Goal: Find specific page/section: Find specific page/section

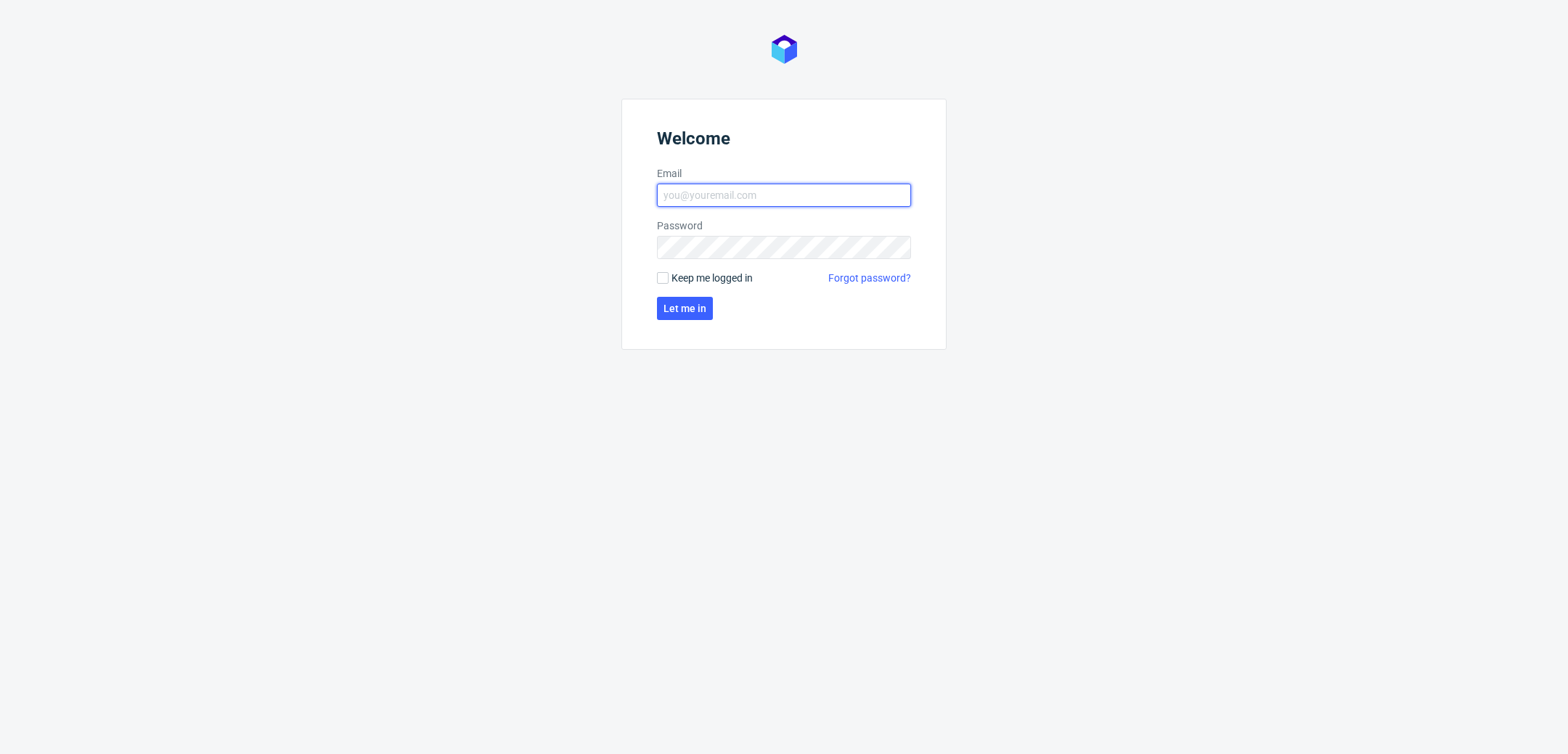
click at [875, 191] on input "Email" at bounding box center [784, 196] width 255 height 24
type input "K"
type input "[PERSON_NAME][EMAIL_ADDRESS][PERSON_NAME][DOMAIN_NAME]"
click button "Let me in" at bounding box center [684, 309] width 56 height 24
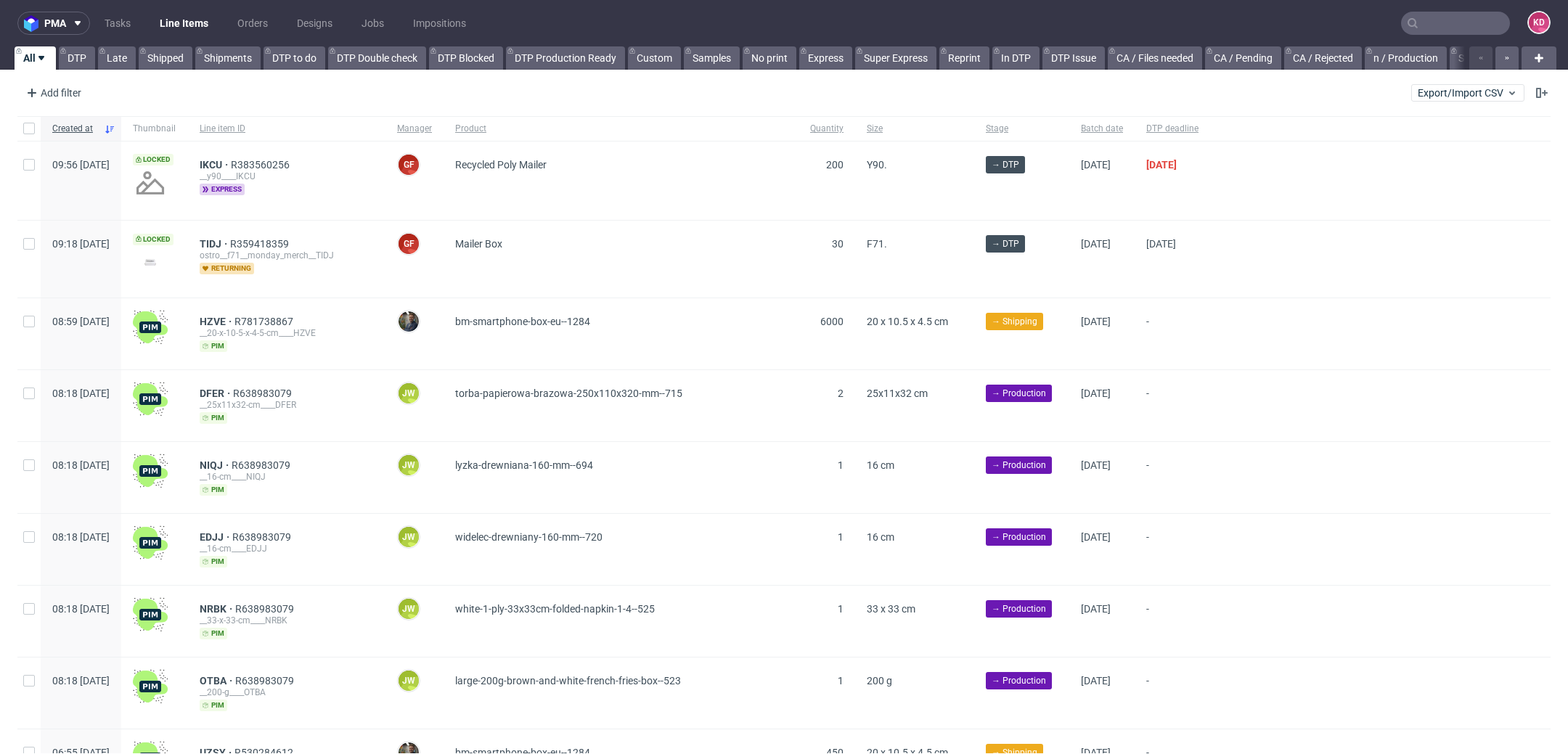
click at [558, 95] on div "Add filter Hide filters Clear all Export/Import CSV" at bounding box center [784, 92] width 1568 height 34
click at [263, 21] on link "Orders" at bounding box center [253, 24] width 48 height 24
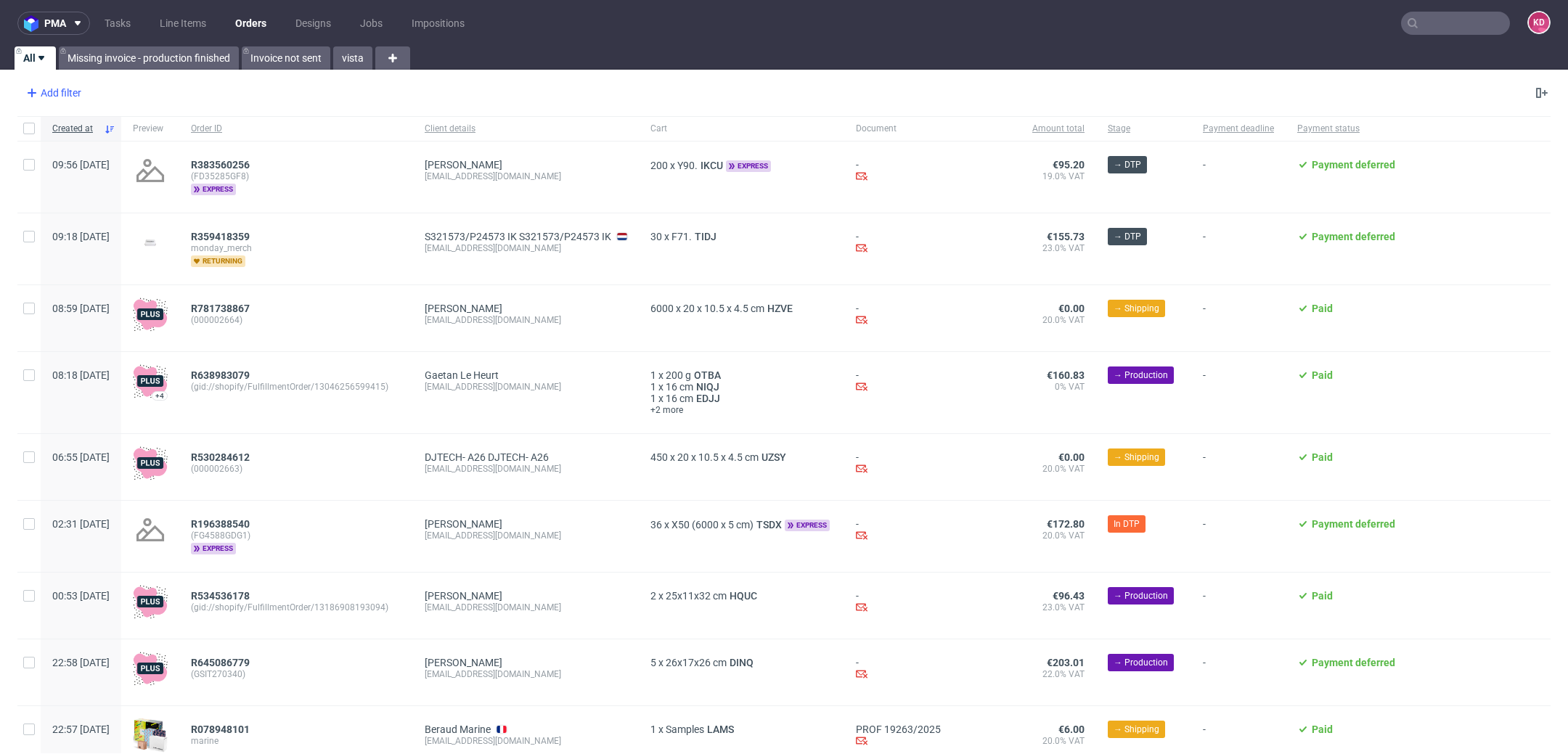
click at [67, 100] on div "Add filter" at bounding box center [52, 93] width 64 height 24
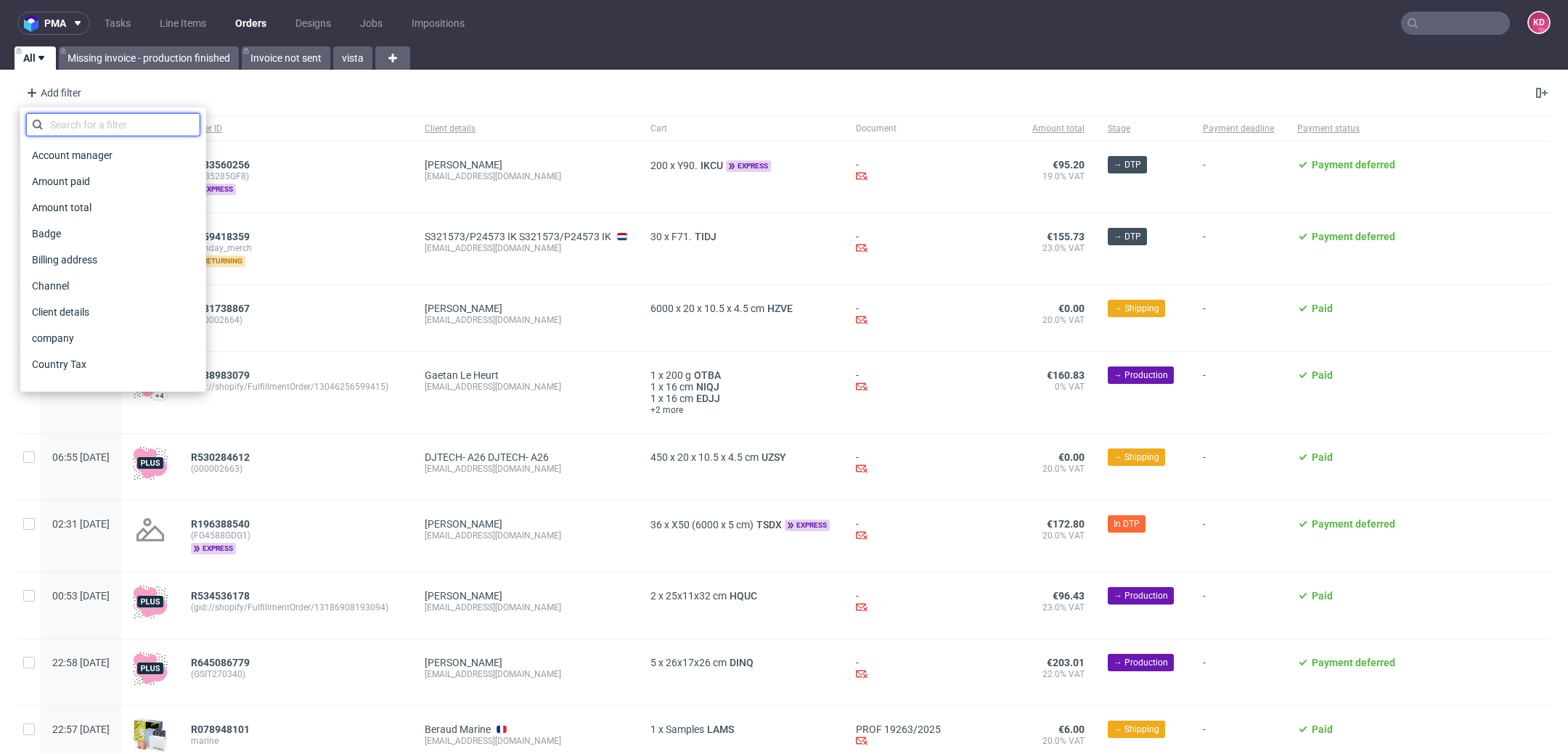
click at [84, 121] on input "text" at bounding box center [113, 125] width 174 height 24
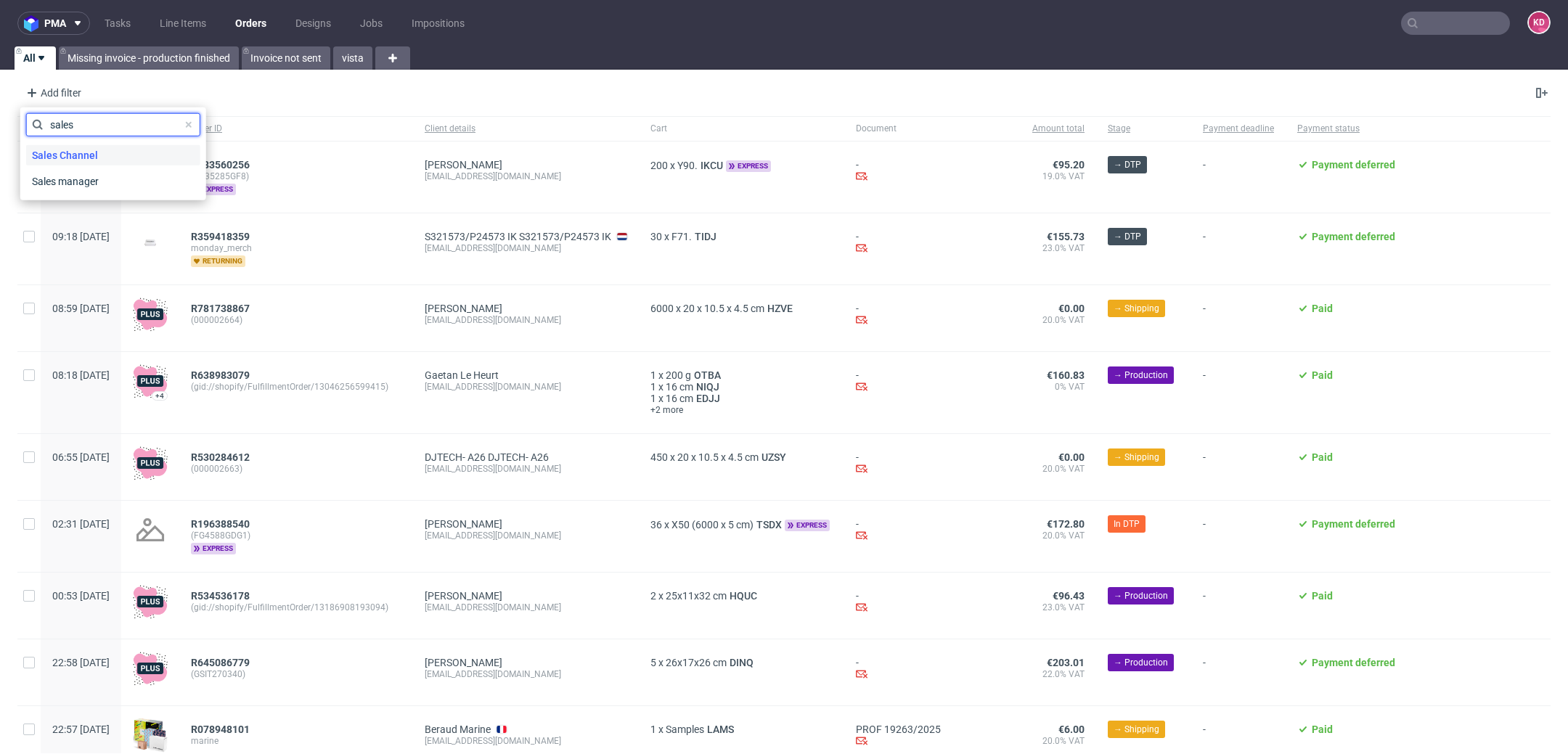
type input "sales"
click at [102, 152] on div "Sales Channel" at bounding box center [113, 155] width 174 height 21
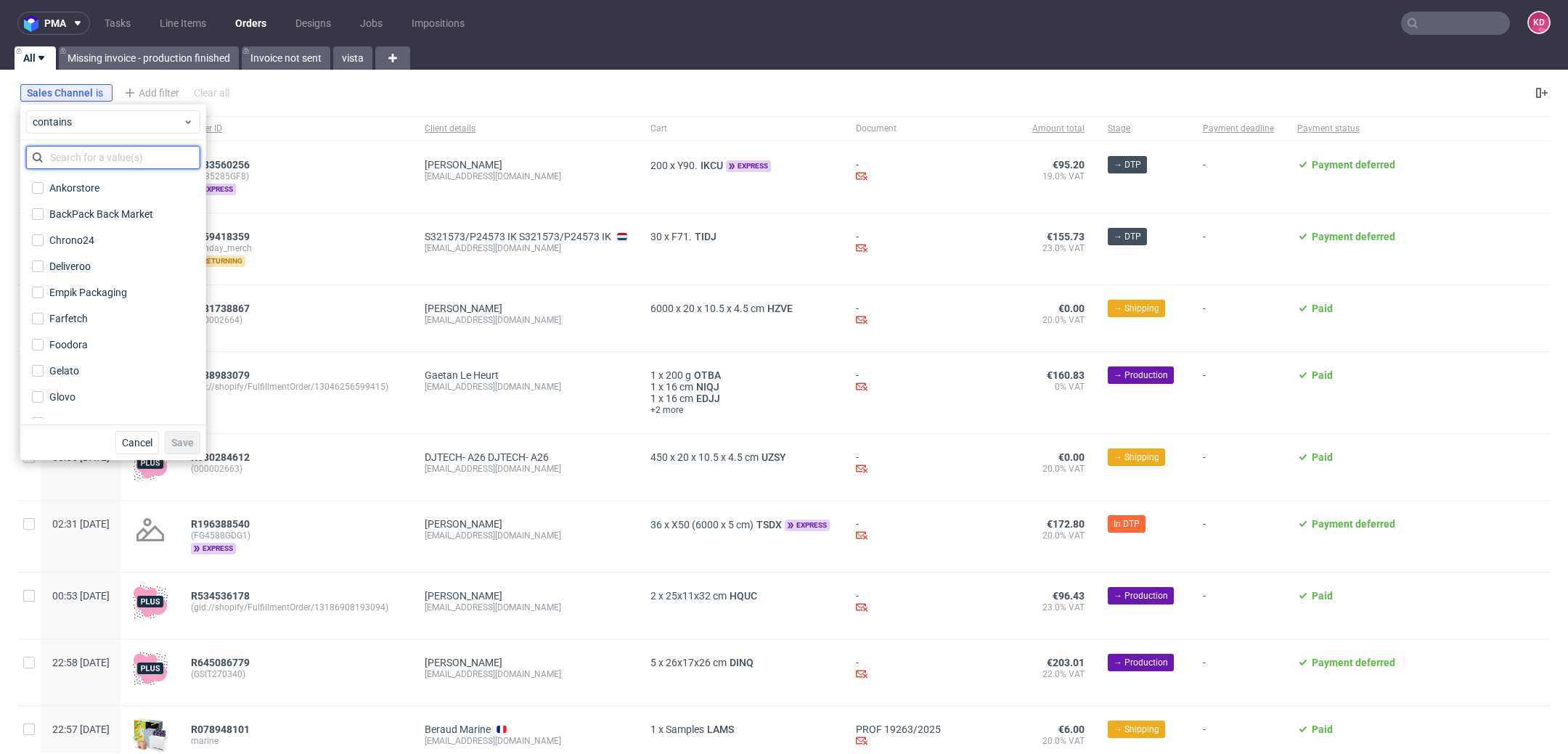
click at [111, 150] on input "text" at bounding box center [113, 157] width 174 height 24
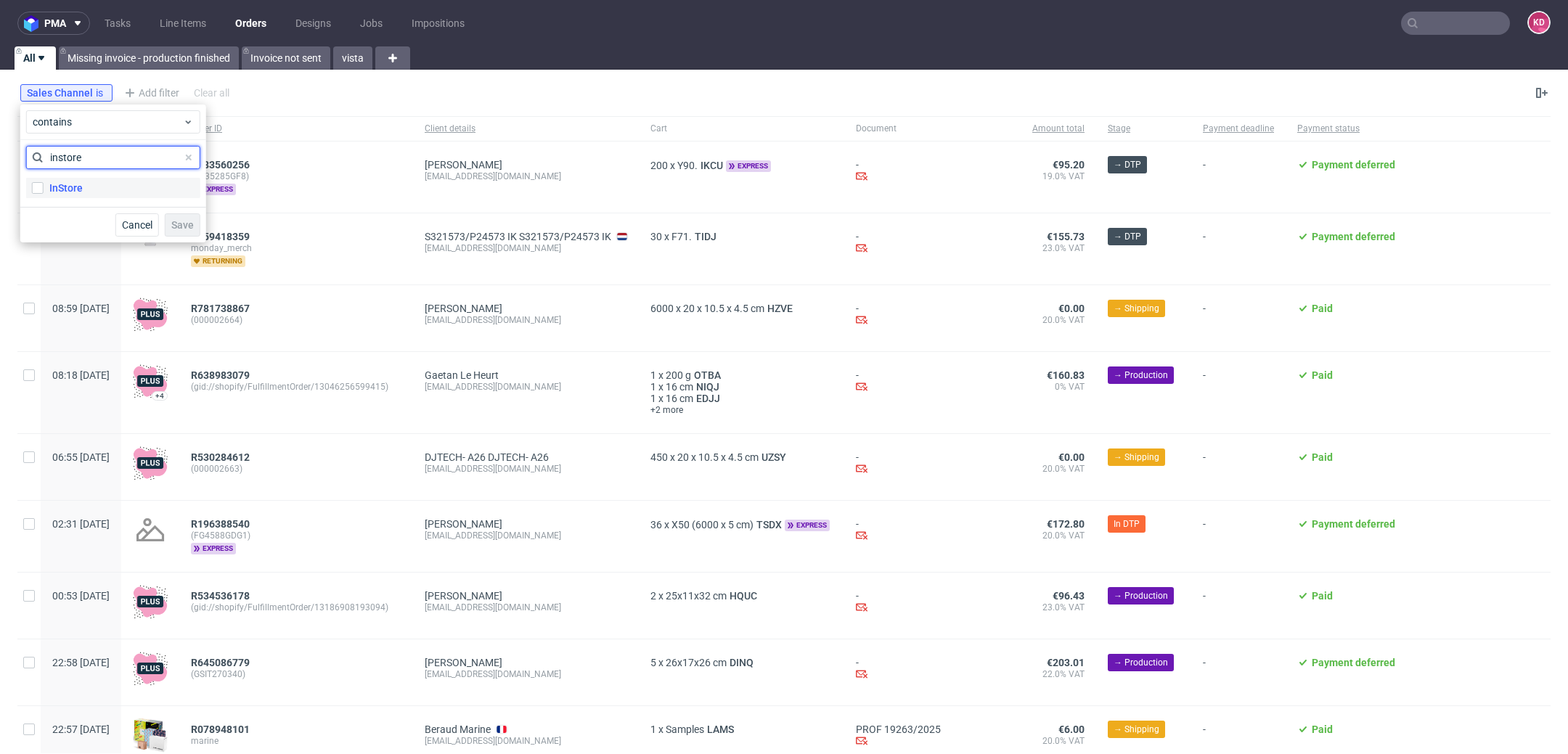
type input "instore"
click at [119, 183] on label "InStore" at bounding box center [113, 188] width 174 height 21
click at [43, 183] on input "InStore" at bounding box center [37, 188] width 12 height 12
checkbox input "true"
click at [187, 228] on span "Save" at bounding box center [182, 225] width 23 height 10
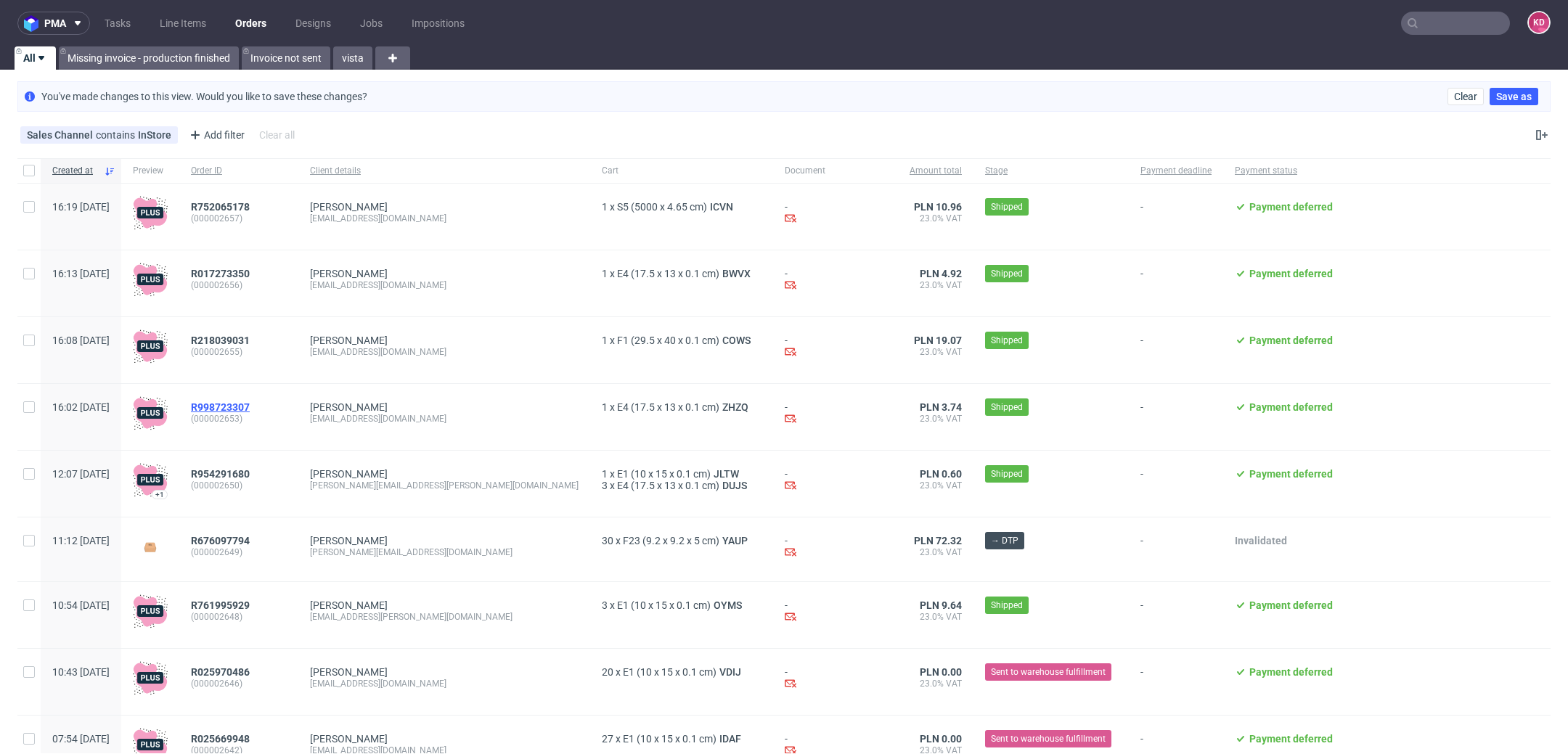
click at [250, 404] on span "R998723307" at bounding box center [220, 407] width 59 height 12
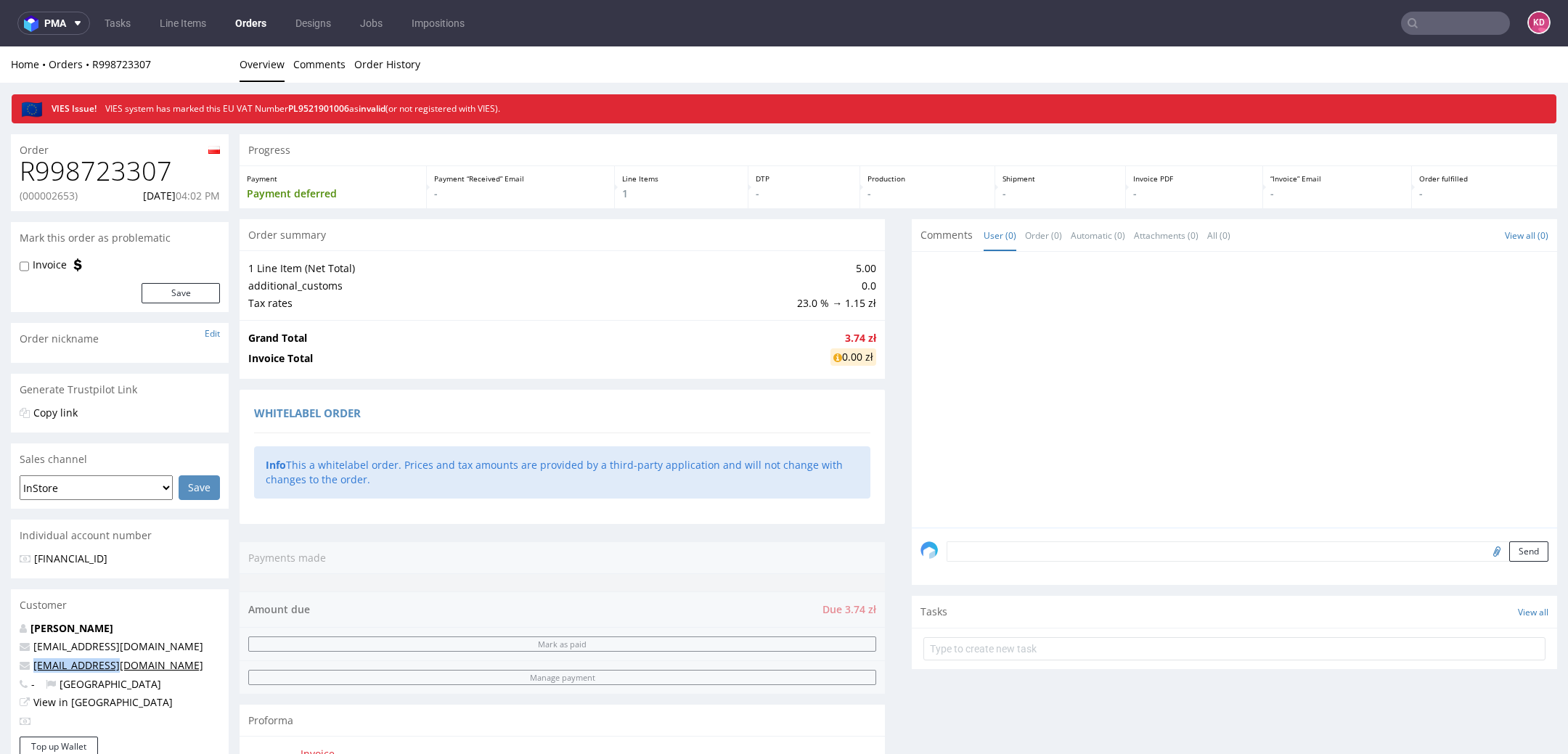
drag, startPoint x: 135, startPoint y: 670, endPoint x: 32, endPoint y: 669, distance: 103.0
click at [32, 669] on p "[EMAIL_ADDRESS][DOMAIN_NAME]" at bounding box center [120, 666] width 201 height 15
copy link "[EMAIL_ADDRESS][DOMAIN_NAME]"
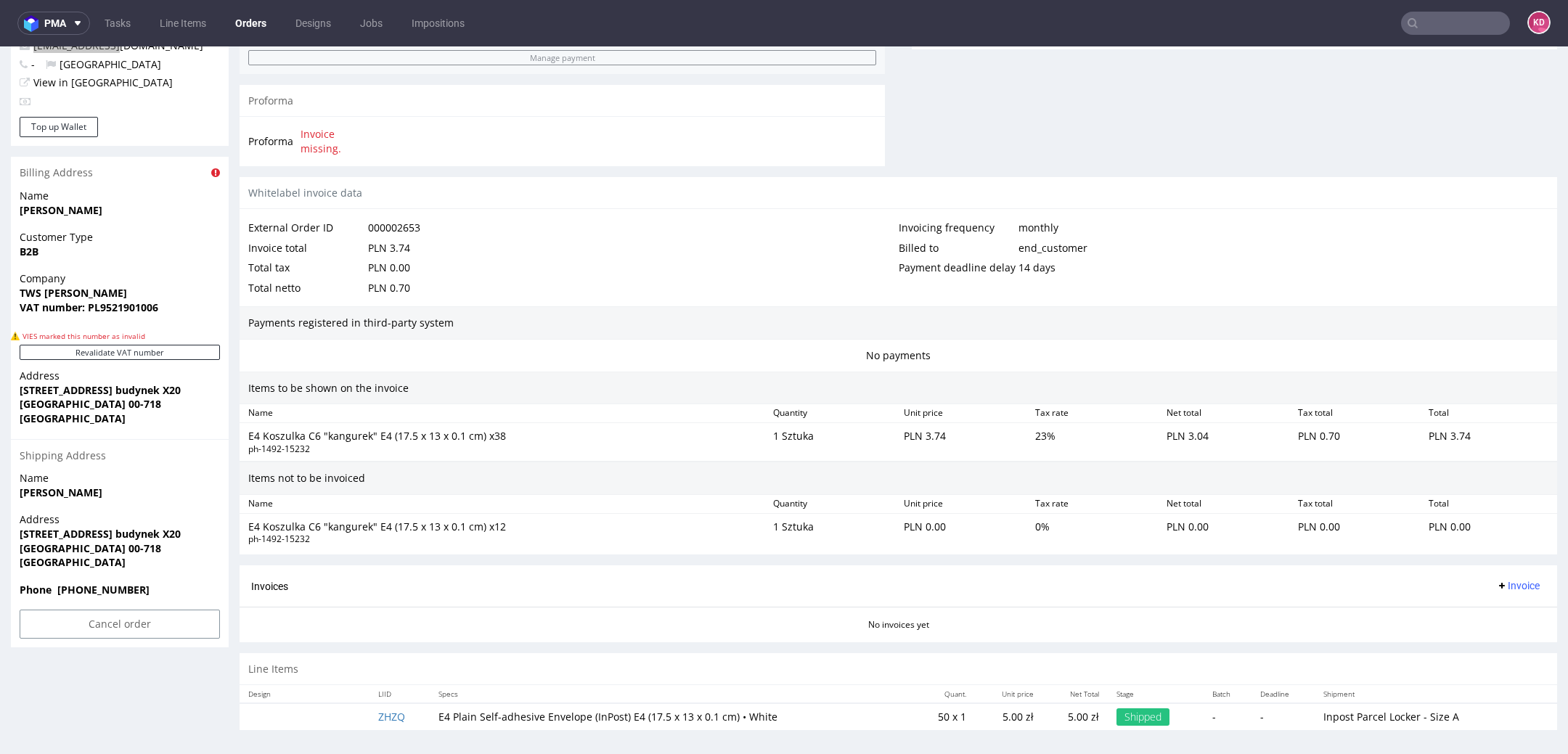
scroll to position [618, 0]
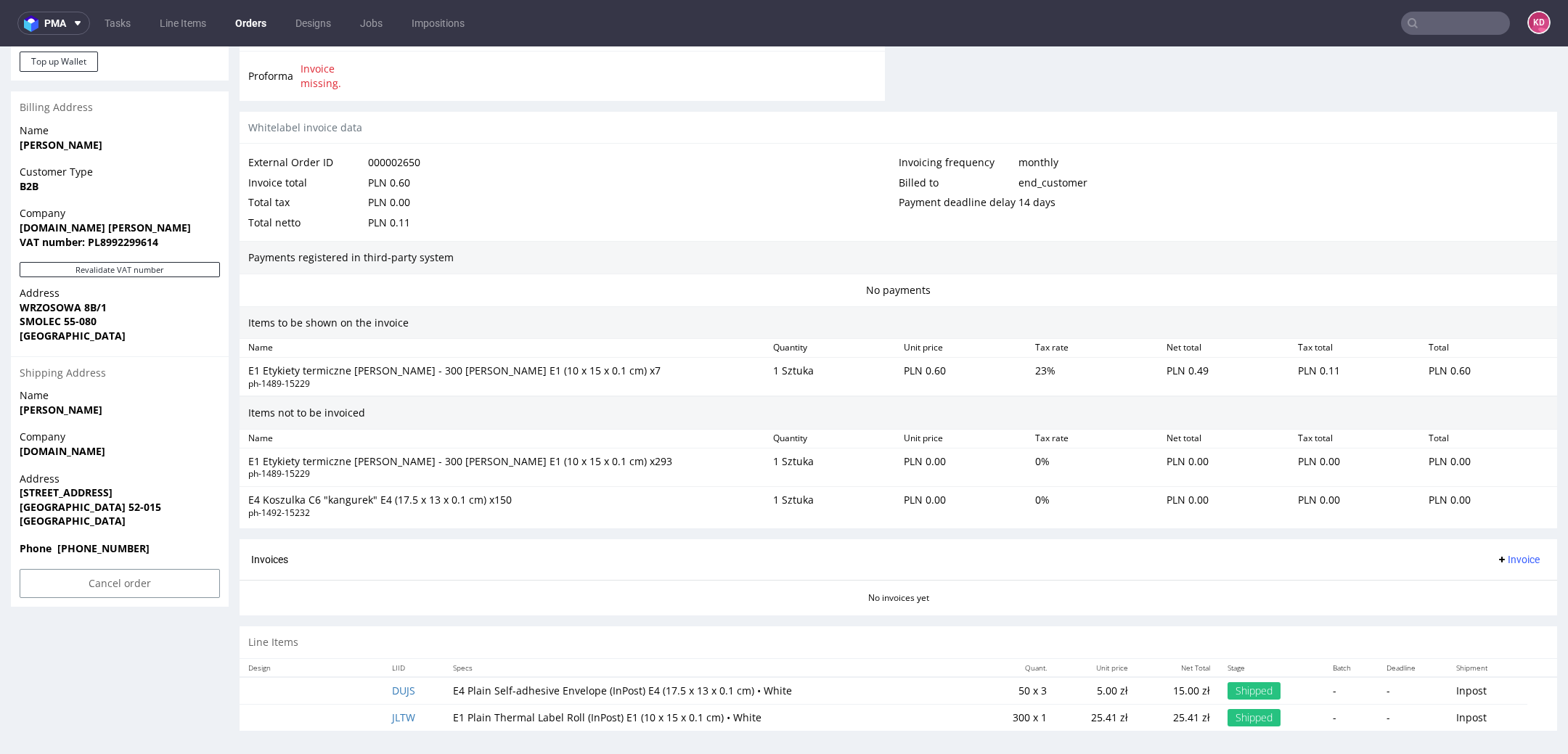
scroll to position [644, 0]
